Goal: Transaction & Acquisition: Purchase product/service

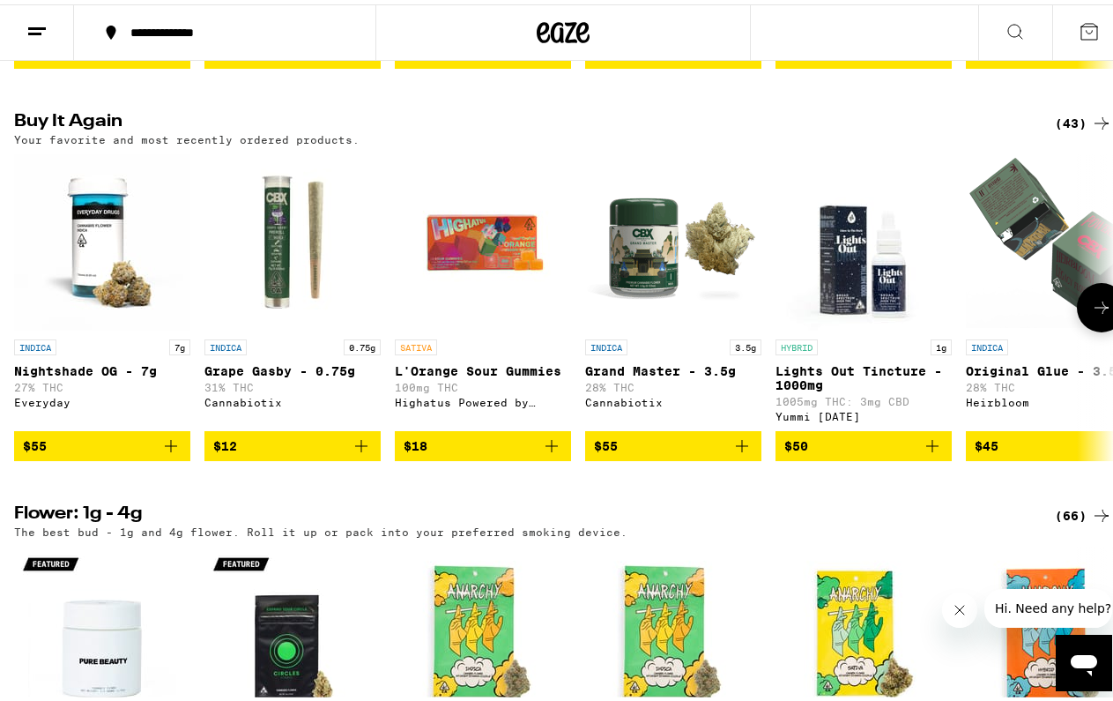
scroll to position [1345, 0]
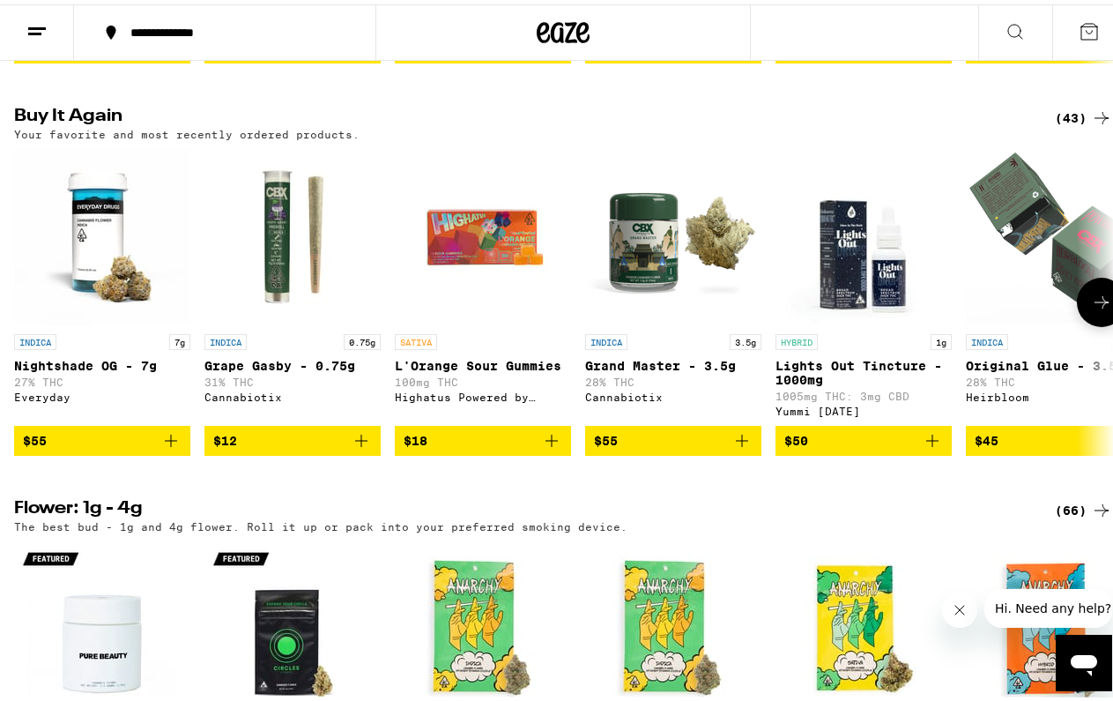
click at [1091, 308] on icon at bounding box center [1101, 297] width 21 height 21
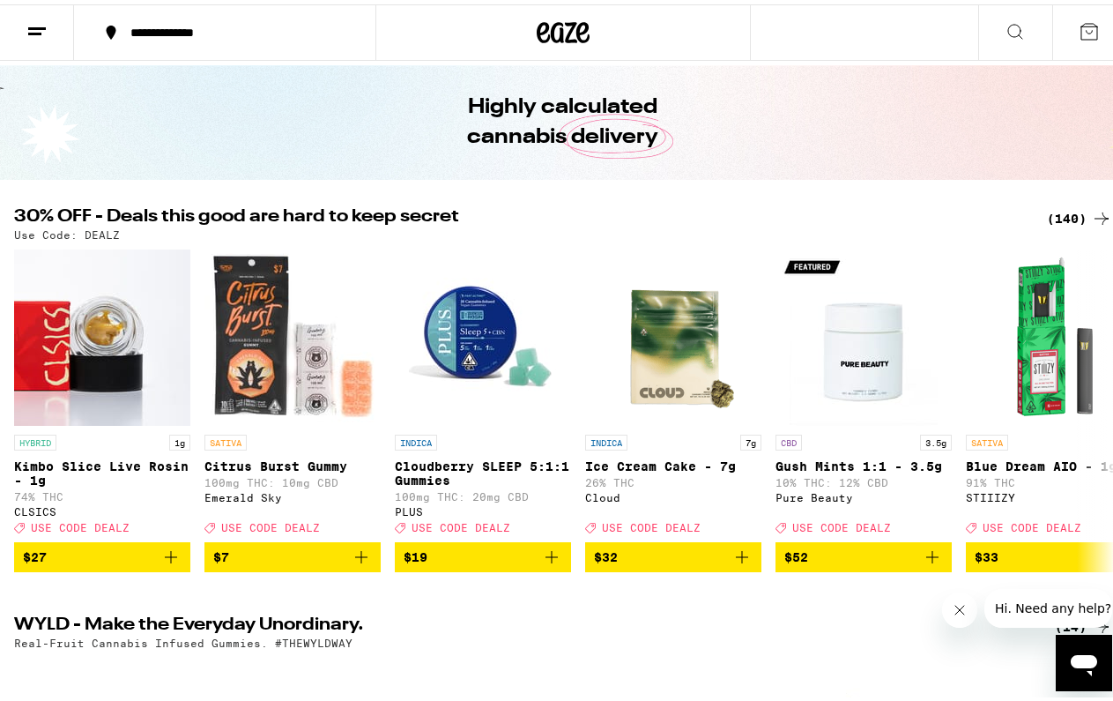
scroll to position [51, 0]
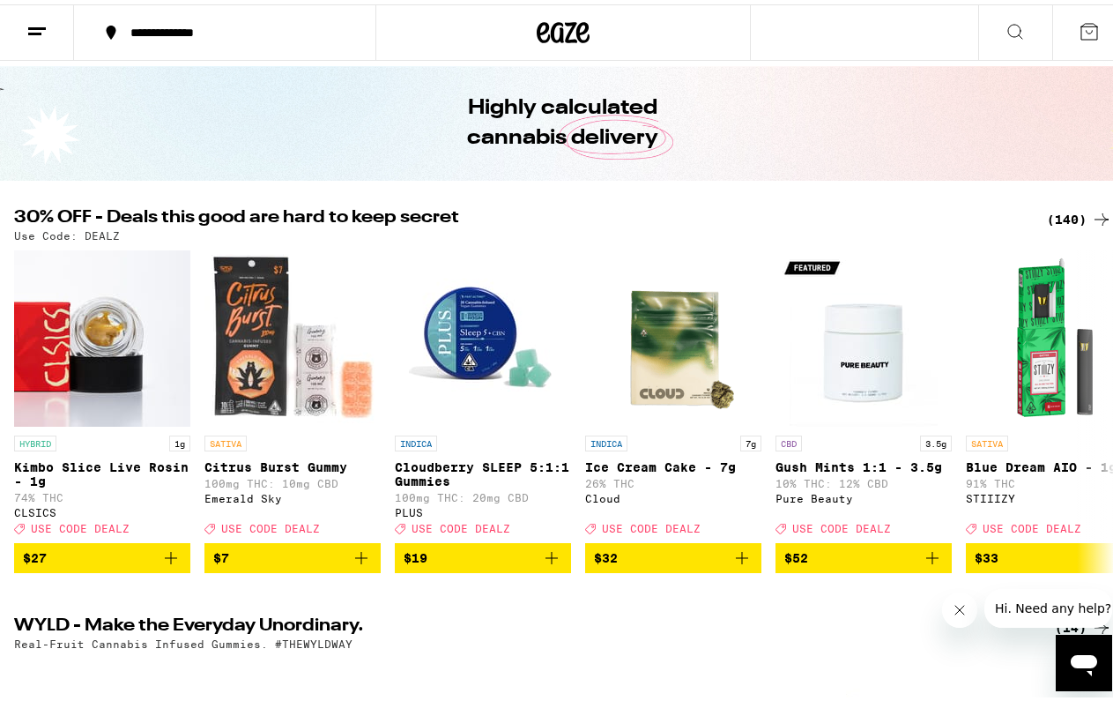
click at [1064, 217] on div "(140)" at bounding box center [1079, 214] width 65 height 21
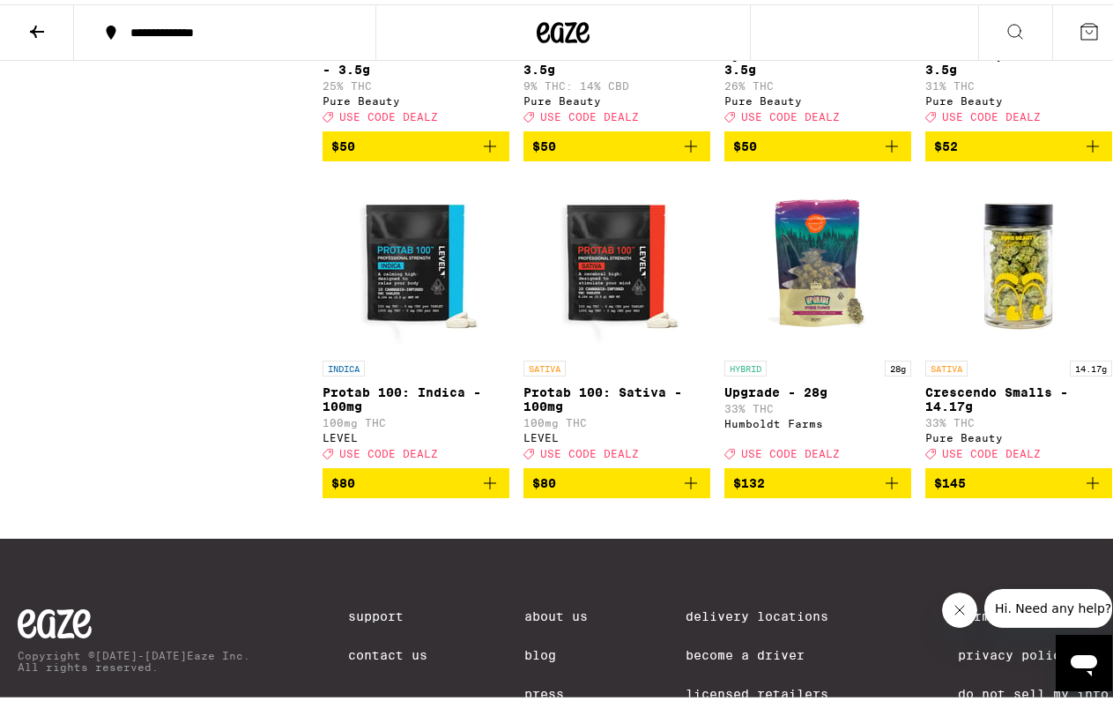
scroll to position [11489, 0]
